Goal: Information Seeking & Learning: Learn about a topic

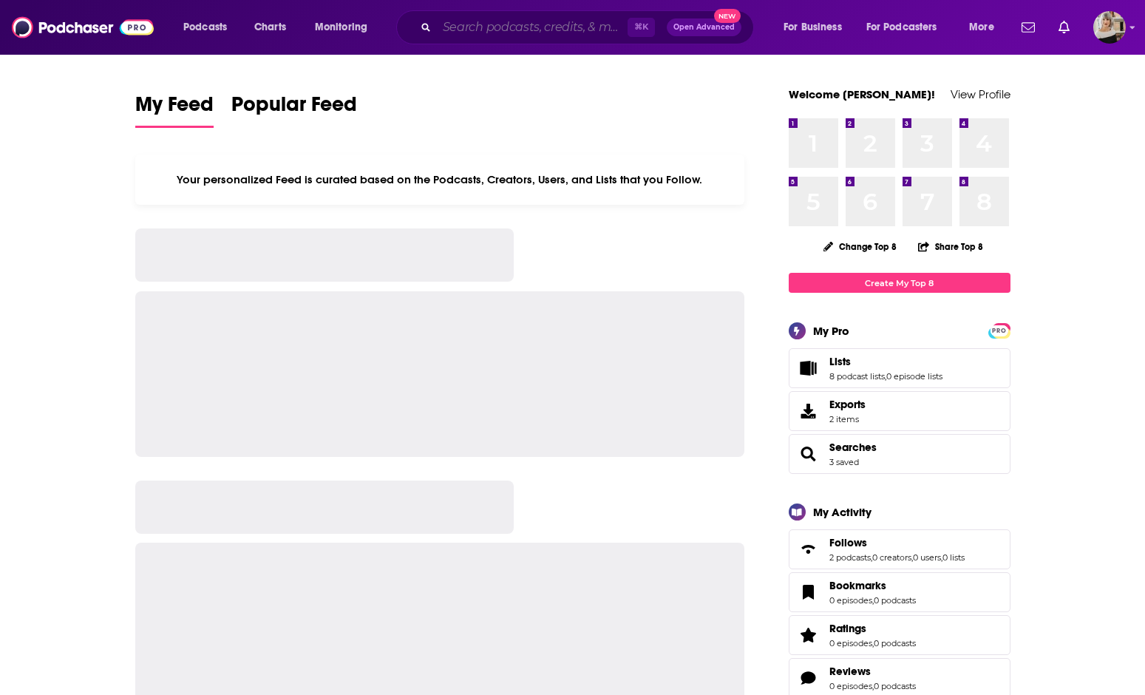
click at [469, 32] on input "Search podcasts, credits, & more..." at bounding box center [532, 28] width 191 height 24
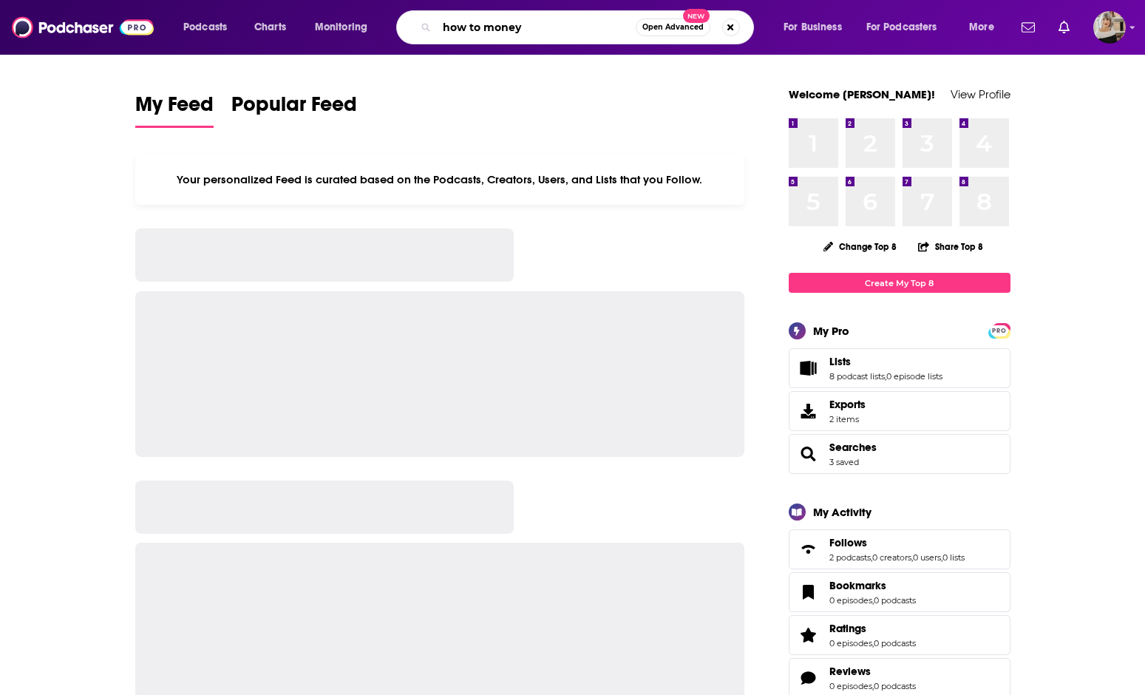
type input "how to money"
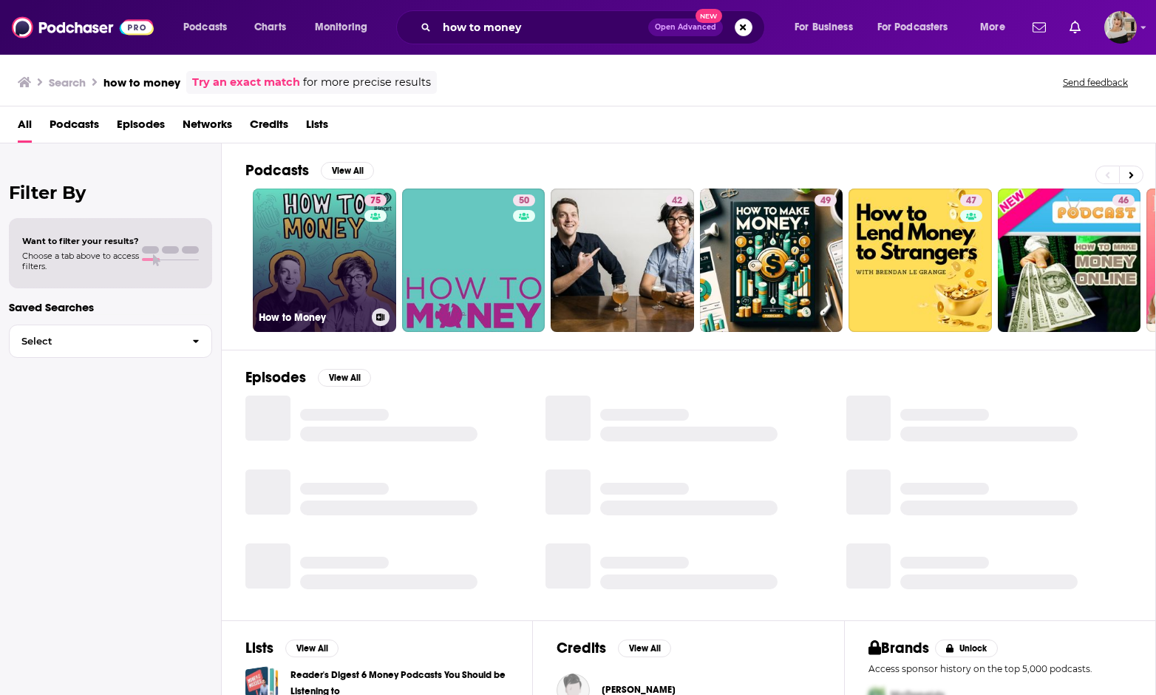
click at [312, 252] on link "75 How to Money" at bounding box center [324, 259] width 143 height 143
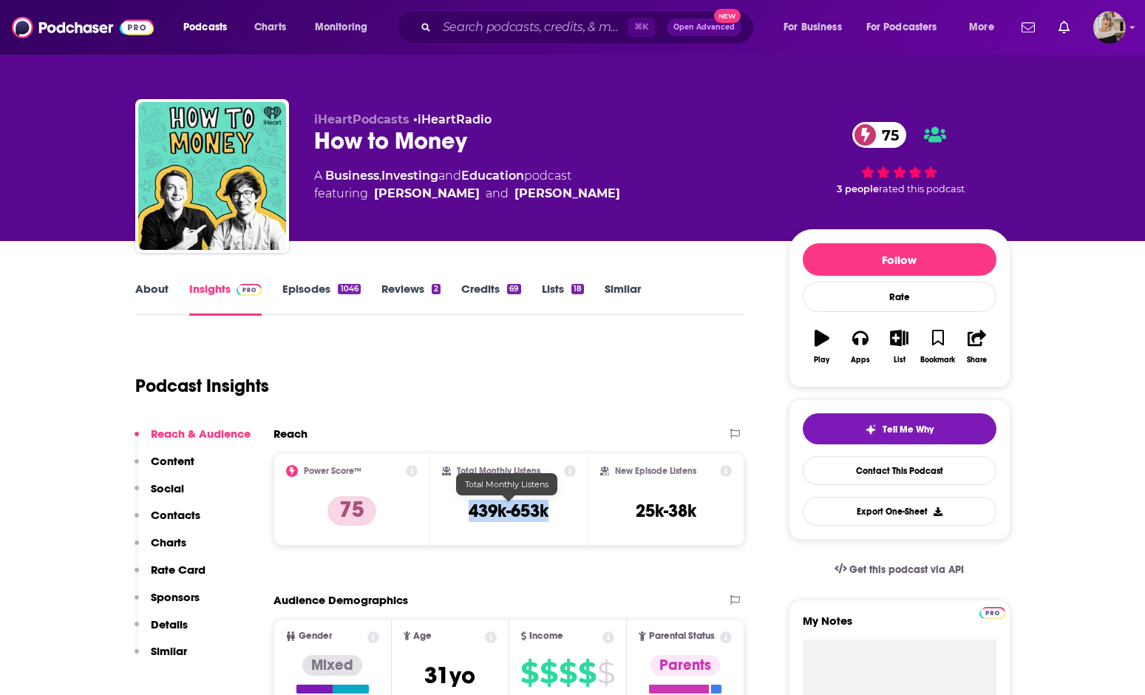
drag, startPoint x: 468, startPoint y: 513, endPoint x: 549, endPoint y: 514, distance: 81.3
click at [548, 514] on h3 "439k-653k" at bounding box center [509, 511] width 80 height 22
copy h3 "439k-653k"
